Goal: Task Accomplishment & Management: Use online tool/utility

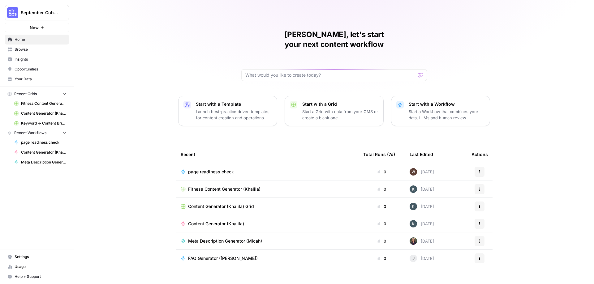
scroll to position [0, 0]
click at [466, 108] on p "Start a Workflow that combines your data, LLMs and human review" at bounding box center [447, 114] width 76 height 12
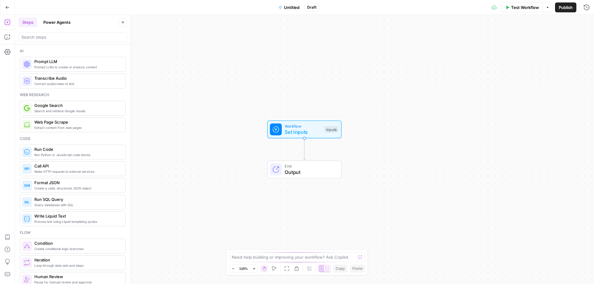
click at [5, 8] on button "Go Back" at bounding box center [7, 7] width 11 height 11
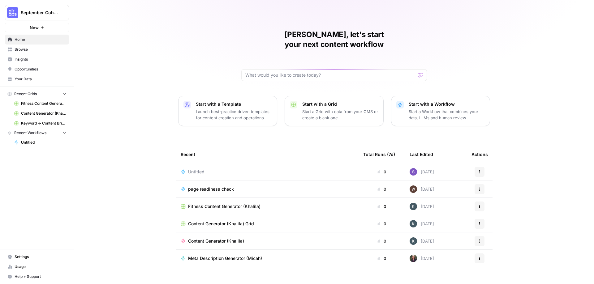
scroll to position [0, 0]
click at [479, 171] on icon "button" at bounding box center [479, 171] width 1 height 1
click at [512, 190] on span "Delete" at bounding box center [508, 190] width 49 height 6
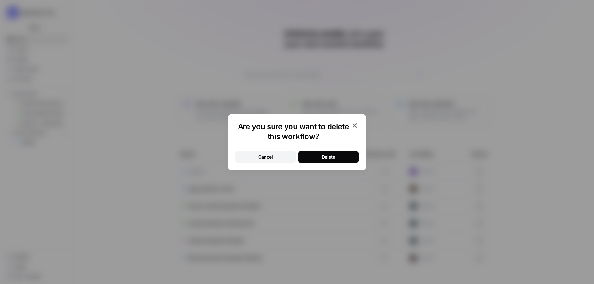
click at [318, 158] on button "Delete" at bounding box center [328, 157] width 60 height 11
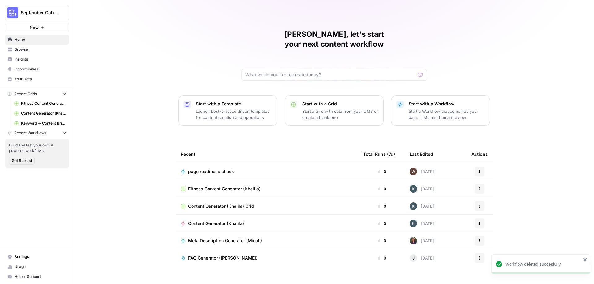
click at [478, 187] on icon "button" at bounding box center [480, 189] width 4 height 4
click at [540, 160] on div "[PERSON_NAME], let's start your next content workflow Start with a Template Lau…" at bounding box center [334, 147] width 520 height 294
click at [223, 238] on span "Meta Description Generator (Micah)" at bounding box center [225, 241] width 74 height 6
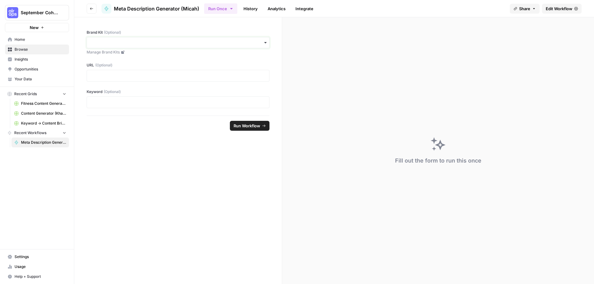
click at [225, 41] on input "Brand Kit (Optional)" at bounding box center [178, 43] width 175 height 6
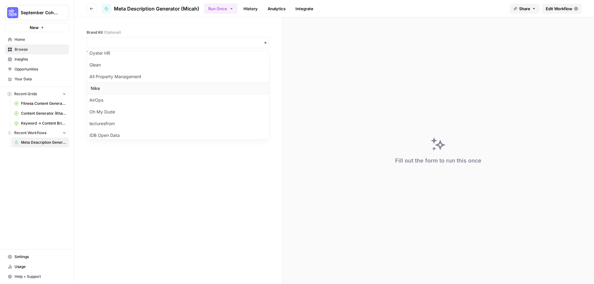
click at [127, 89] on div "Nike" at bounding box center [178, 89] width 182 height 12
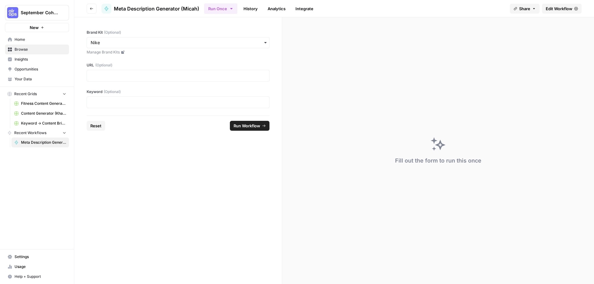
click at [142, 72] on div at bounding box center [178, 76] width 183 height 12
click at [148, 76] on p at bounding box center [178, 76] width 175 height 6
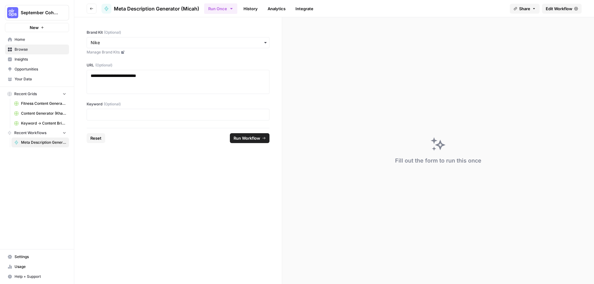
drag, startPoint x: 252, startPoint y: 136, endPoint x: 414, endPoint y: 2, distance: 210.3
click at [260, 249] on form "**********" at bounding box center [178, 150] width 208 height 267
click at [140, 80] on p at bounding box center [178, 85] width 175 height 12
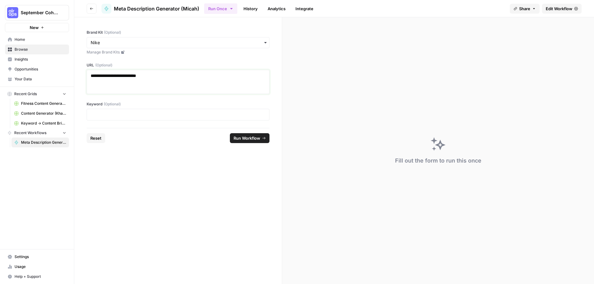
click at [138, 75] on p "**********" at bounding box center [178, 76] width 175 height 6
drag, startPoint x: 238, startPoint y: 137, endPoint x: 135, endPoint y: 91, distance: 112.6
click at [135, 91] on form "**********" at bounding box center [178, 150] width 208 height 267
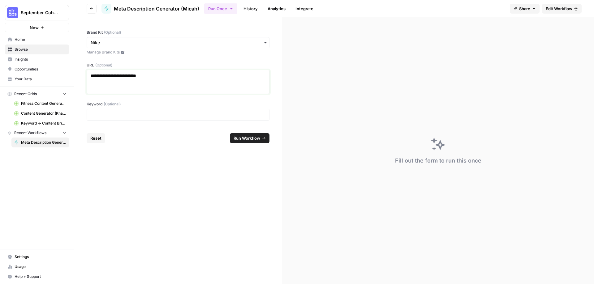
click at [168, 76] on p "**********" at bounding box center [178, 76] width 175 height 6
click at [187, 80] on p at bounding box center [178, 85] width 175 height 12
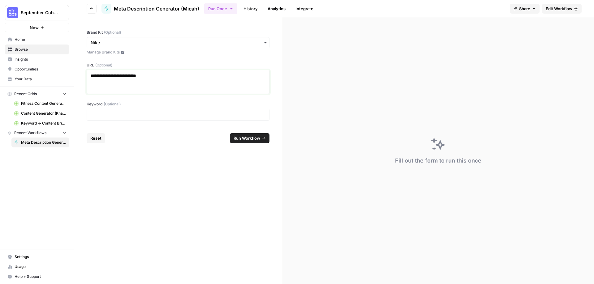
click at [187, 80] on p at bounding box center [178, 85] width 175 height 12
click at [179, 76] on p "**********" at bounding box center [178, 76] width 175 height 6
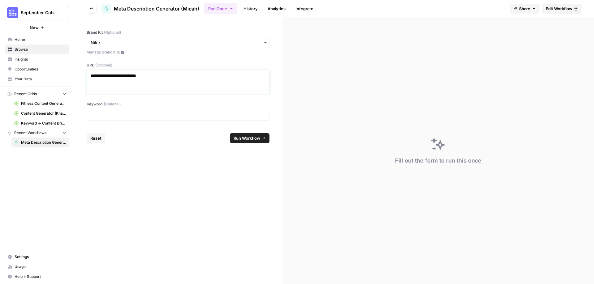
click at [179, 76] on p "**********" at bounding box center [178, 76] width 175 height 6
paste div
click at [256, 136] on span "Run Workflow" at bounding box center [247, 138] width 27 height 6
click at [231, 137] on button "Run Workflow" at bounding box center [250, 138] width 40 height 10
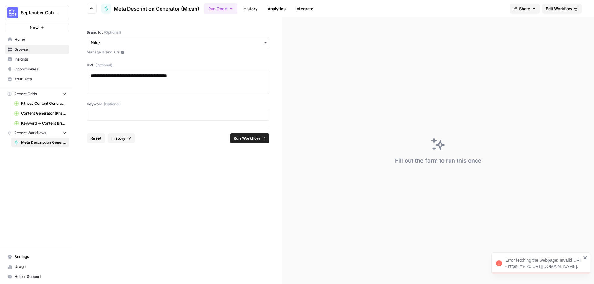
click at [252, 135] on span "Run Workflow" at bounding box center [247, 138] width 27 height 6
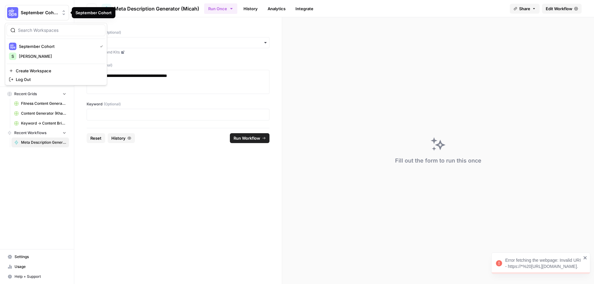
click at [53, 14] on span "September Cohort" at bounding box center [39, 13] width 37 height 6
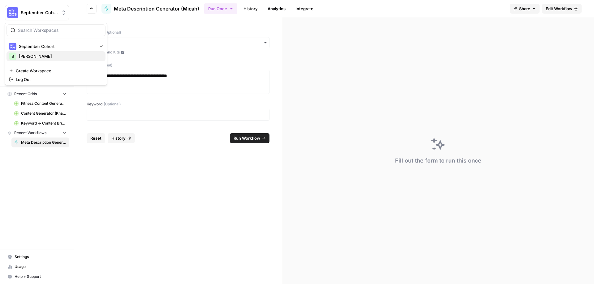
click at [53, 56] on span "[PERSON_NAME]" at bounding box center [60, 56] width 82 height 6
